Goal: Transaction & Acquisition: Download file/media

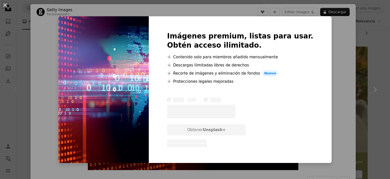
scroll to position [80, 0]
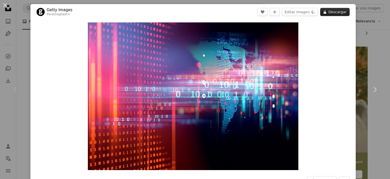
click at [343, 12] on button "A lock Descargar" at bounding box center [334, 12] width 29 height 8
click at [211, 68] on img "Ampliar en esta imagen" at bounding box center [193, 95] width 211 height 147
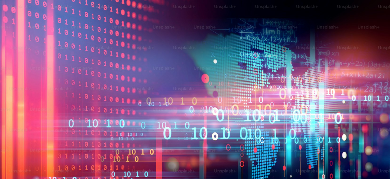
scroll to position [47, 0]
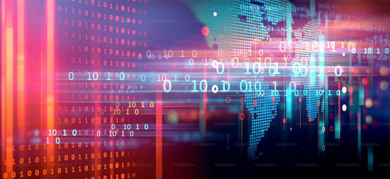
click at [211, 68] on img "Reducir el zoom en esta imagen" at bounding box center [195, 89] width 391 height 273
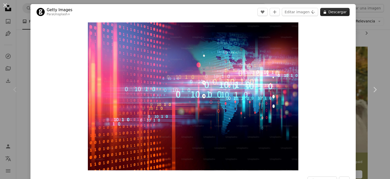
click at [333, 14] on button "A lock Descargar" at bounding box center [334, 12] width 29 height 8
click at [343, 15] on button "A lock Descargar" at bounding box center [334, 12] width 29 height 8
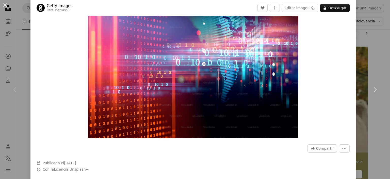
scroll to position [30, 0]
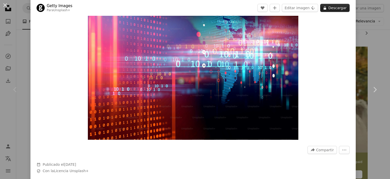
click at [348, 9] on button "A lock Descargar" at bounding box center [334, 8] width 29 height 8
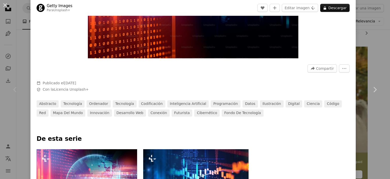
scroll to position [122, 0]
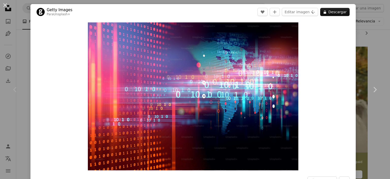
click at [336, 44] on div "Zoom in" at bounding box center [192, 96] width 325 height 153
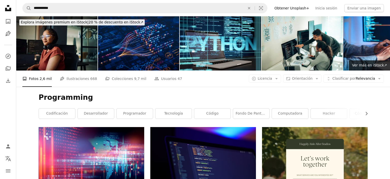
click at [64, 53] on img at bounding box center [56, 43] width 81 height 54
click at [154, 47] on img at bounding box center [138, 43] width 81 height 54
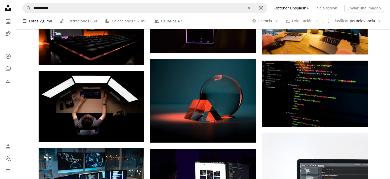
scroll to position [429, 0]
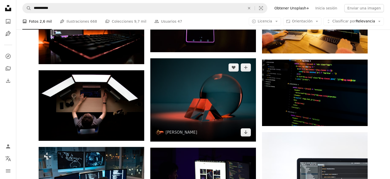
click at [189, 86] on img at bounding box center [203, 99] width 106 height 83
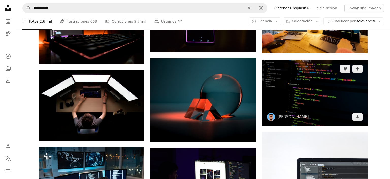
drag, startPoint x: 288, startPoint y: 87, endPoint x: 285, endPoint y: 87, distance: 3.1
click at [288, 87] on img at bounding box center [315, 92] width 106 height 66
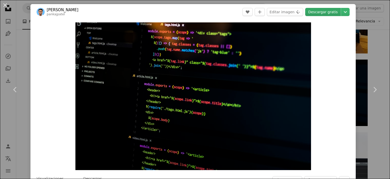
click at [334, 14] on link "Descargar gratis" at bounding box center [323, 12] width 36 height 8
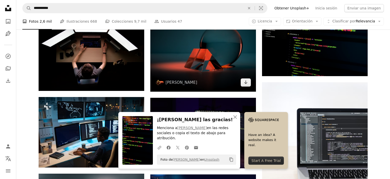
scroll to position [482, 0]
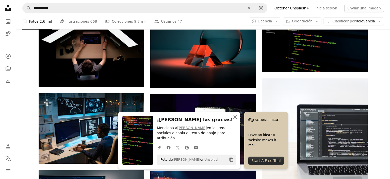
click at [235, 120] on icon "An X shape" at bounding box center [235, 117] width 6 height 6
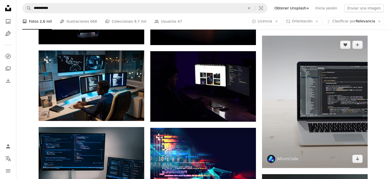
scroll to position [536, 0]
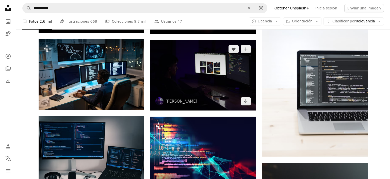
click at [222, 73] on img at bounding box center [203, 75] width 106 height 70
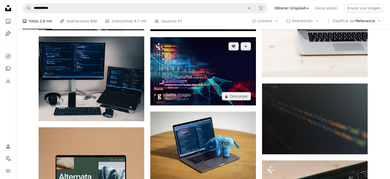
scroll to position [617, 0]
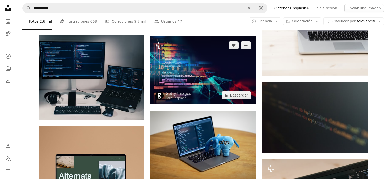
click at [195, 77] on img at bounding box center [203, 70] width 106 height 68
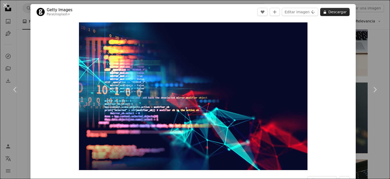
click at [339, 10] on button "A lock Descargar" at bounding box center [334, 12] width 29 height 8
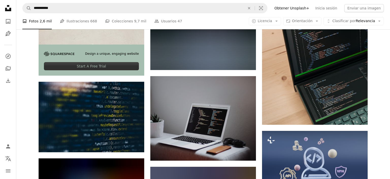
scroll to position [804, 0]
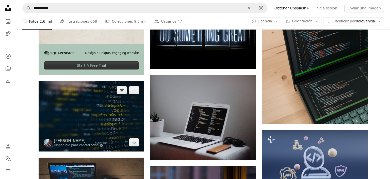
click at [110, 98] on img at bounding box center [92, 116] width 106 height 70
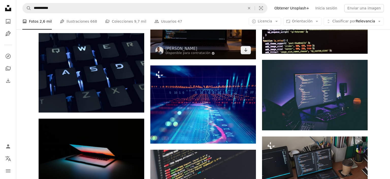
scroll to position [1019, 0]
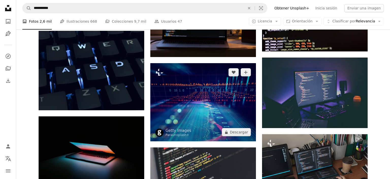
click at [205, 108] on img at bounding box center [203, 102] width 106 height 78
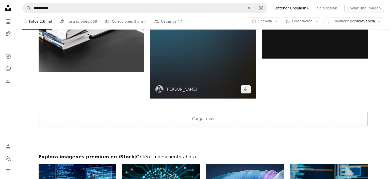
scroll to position [1314, 0]
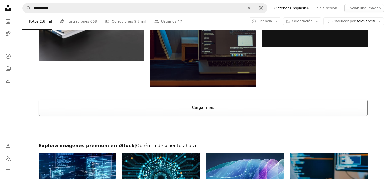
click at [211, 111] on button "Cargar más" at bounding box center [203, 107] width 329 height 16
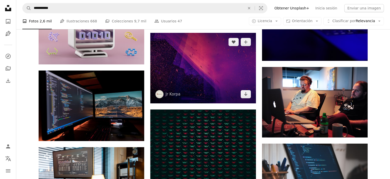
scroll to position [1850, 0]
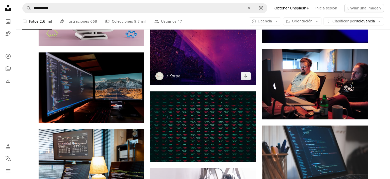
click at [209, 55] on img at bounding box center [203, 50] width 106 height 70
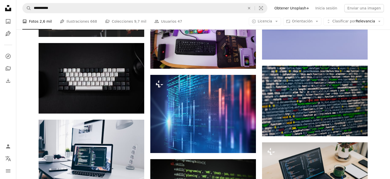
scroll to position [2789, 0]
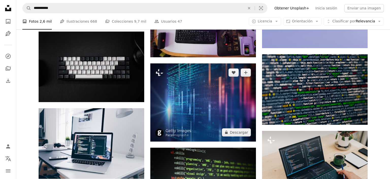
click at [189, 81] on img at bounding box center [203, 102] width 106 height 78
click at [209, 85] on img at bounding box center [203, 102] width 106 height 78
click at [216, 79] on img at bounding box center [203, 102] width 106 height 78
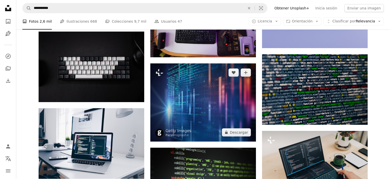
click at [216, 79] on img at bounding box center [203, 102] width 106 height 78
click at [239, 133] on button "A lock Descargar" at bounding box center [236, 132] width 29 height 8
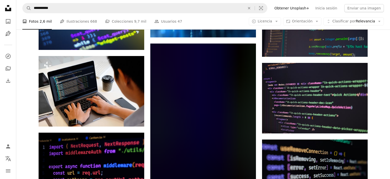
scroll to position [4934, 0]
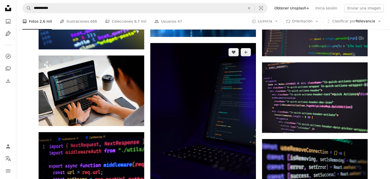
click at [211, 103] on img at bounding box center [203, 122] width 106 height 158
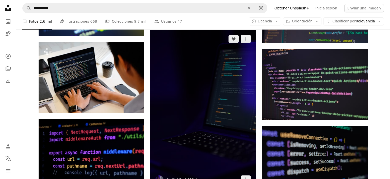
scroll to position [4987, 0]
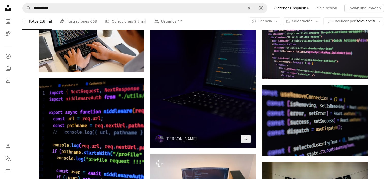
click at [198, 67] on img at bounding box center [203, 68] width 106 height 158
click at [196, 62] on img at bounding box center [203, 68] width 106 height 158
click at [216, 95] on img at bounding box center [203, 68] width 106 height 158
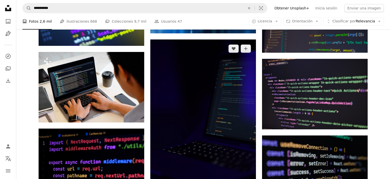
scroll to position [4907, 0]
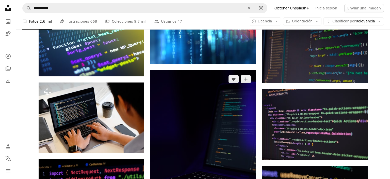
click at [223, 87] on img at bounding box center [203, 149] width 106 height 158
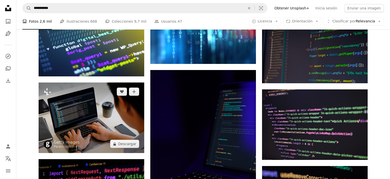
click at [114, 107] on img at bounding box center [92, 117] width 106 height 70
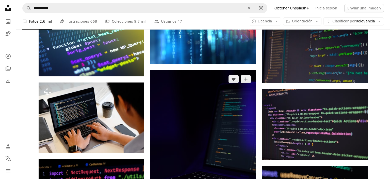
click at [178, 106] on img at bounding box center [203, 149] width 106 height 158
